Goal: Information Seeking & Learning: Check status

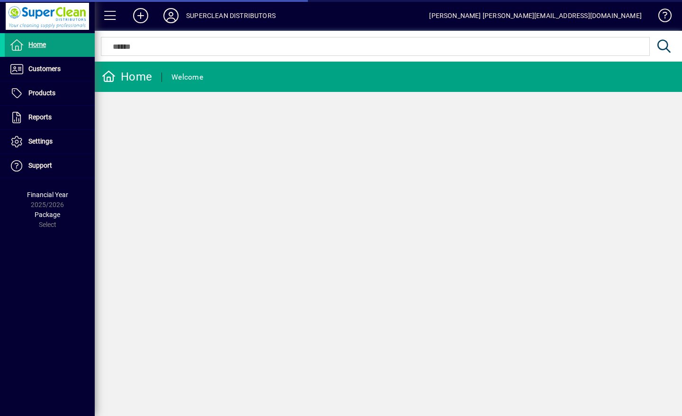
click at [42, 68] on span "Customers" at bounding box center [44, 69] width 32 height 8
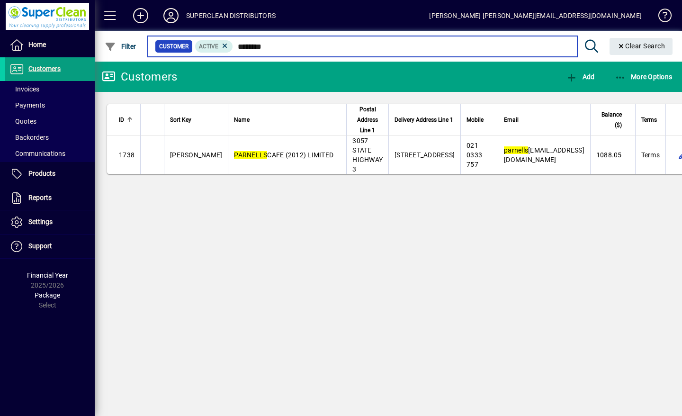
type input "********"
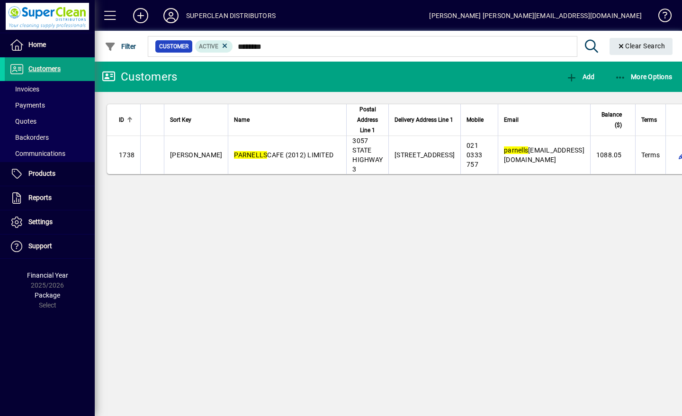
click at [247, 160] on td "PARNELLS CAFE (2012) LIMITED" at bounding box center [287, 155] width 118 height 38
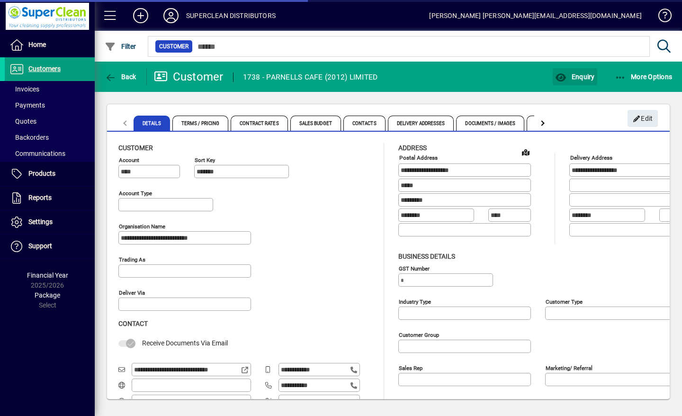
click at [588, 76] on span "Enquiry" at bounding box center [574, 77] width 39 height 8
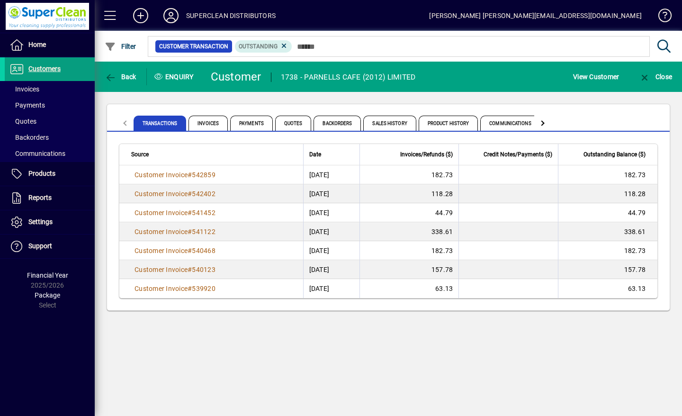
click at [448, 122] on span "Product History" at bounding box center [449, 123] width 60 height 15
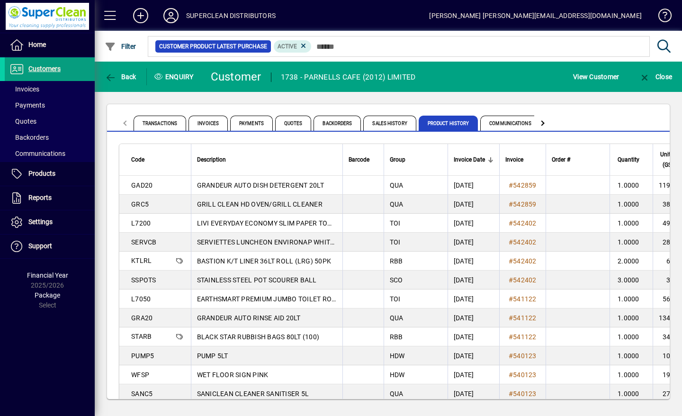
click at [176, 15] on icon at bounding box center [171, 15] width 19 height 15
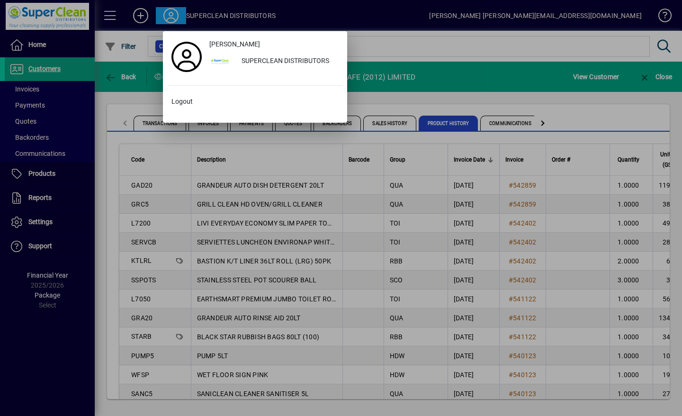
click at [182, 102] on span "Logout" at bounding box center [181, 102] width 21 height 10
